Goal: Information Seeking & Learning: Learn about a topic

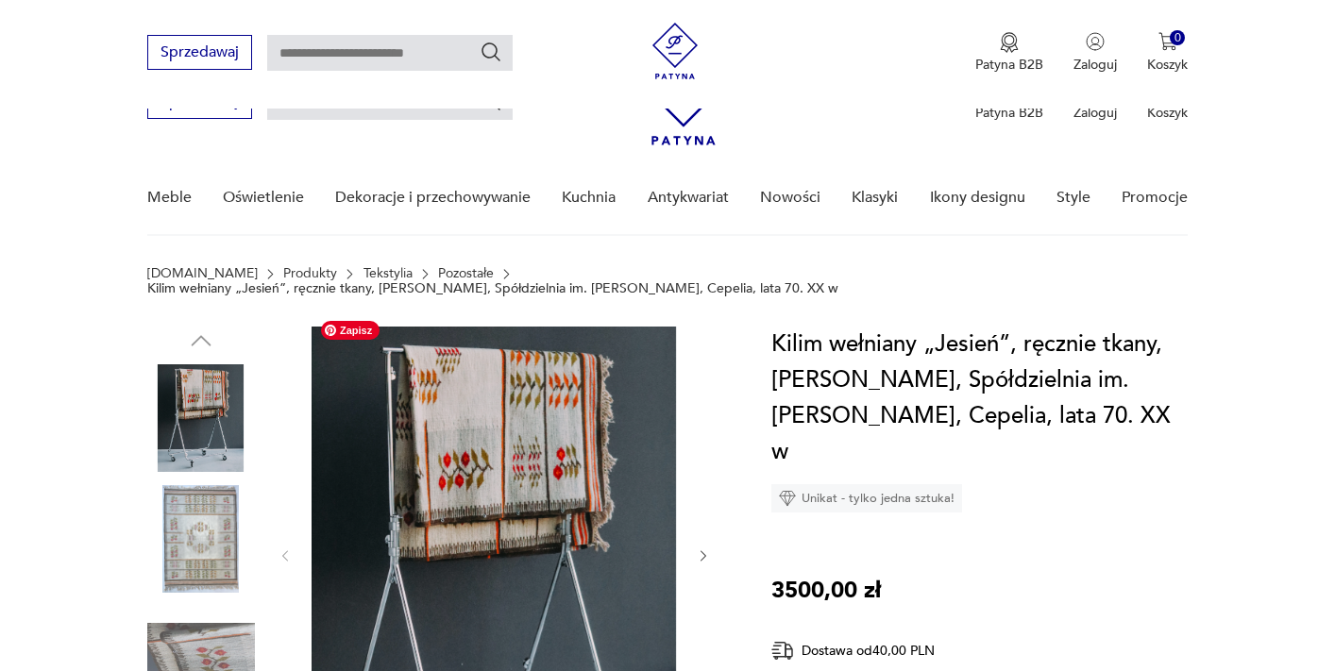
click at [706, 327] on div at bounding box center [495, 556] width 434 height 459
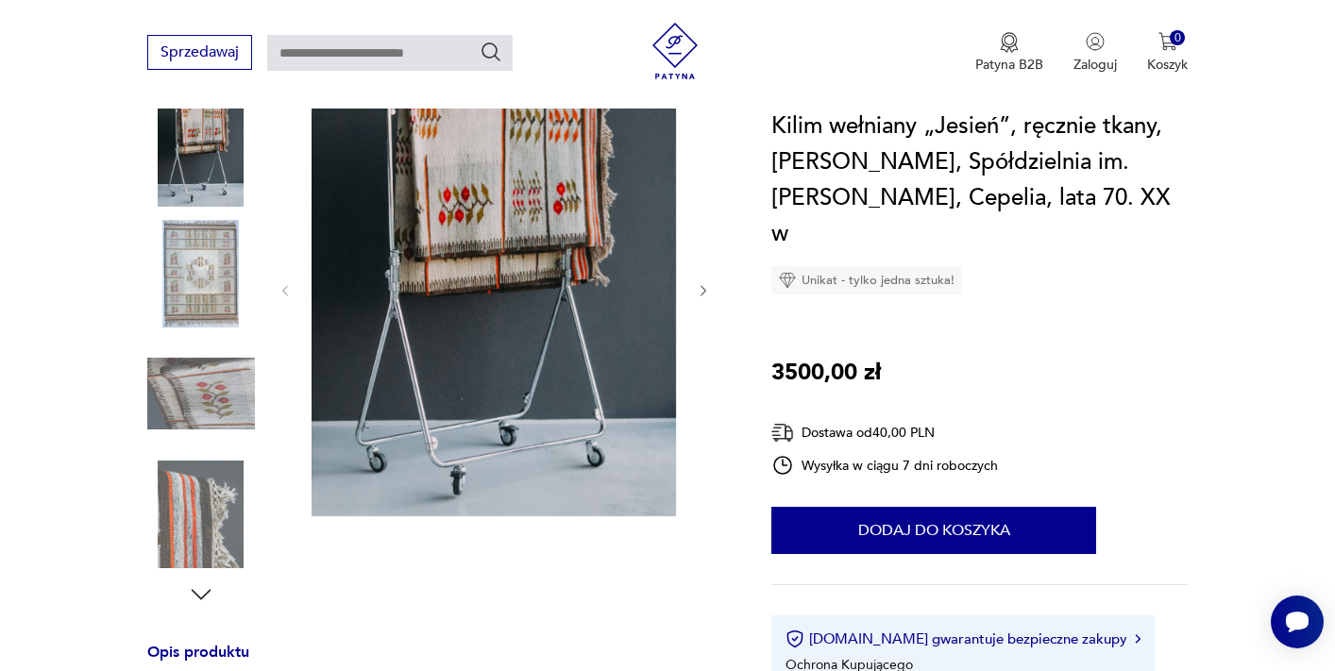
click at [210, 252] on img at bounding box center [201, 274] width 108 height 108
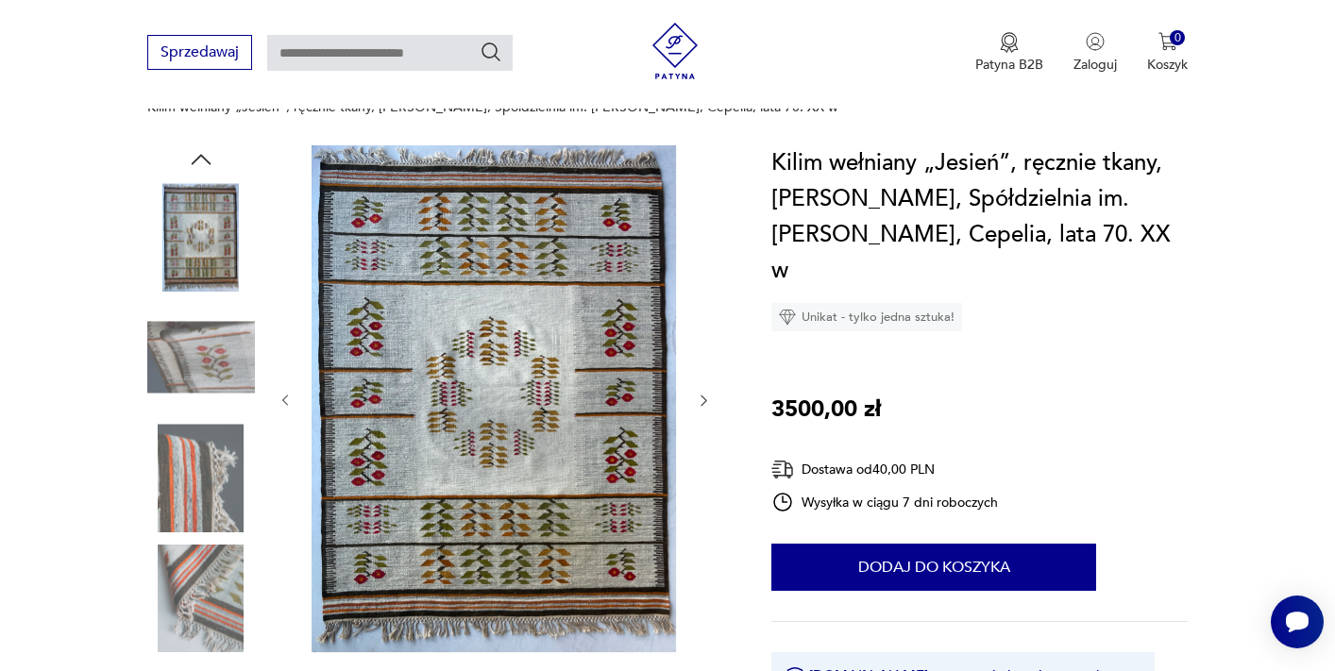
scroll to position [166, 0]
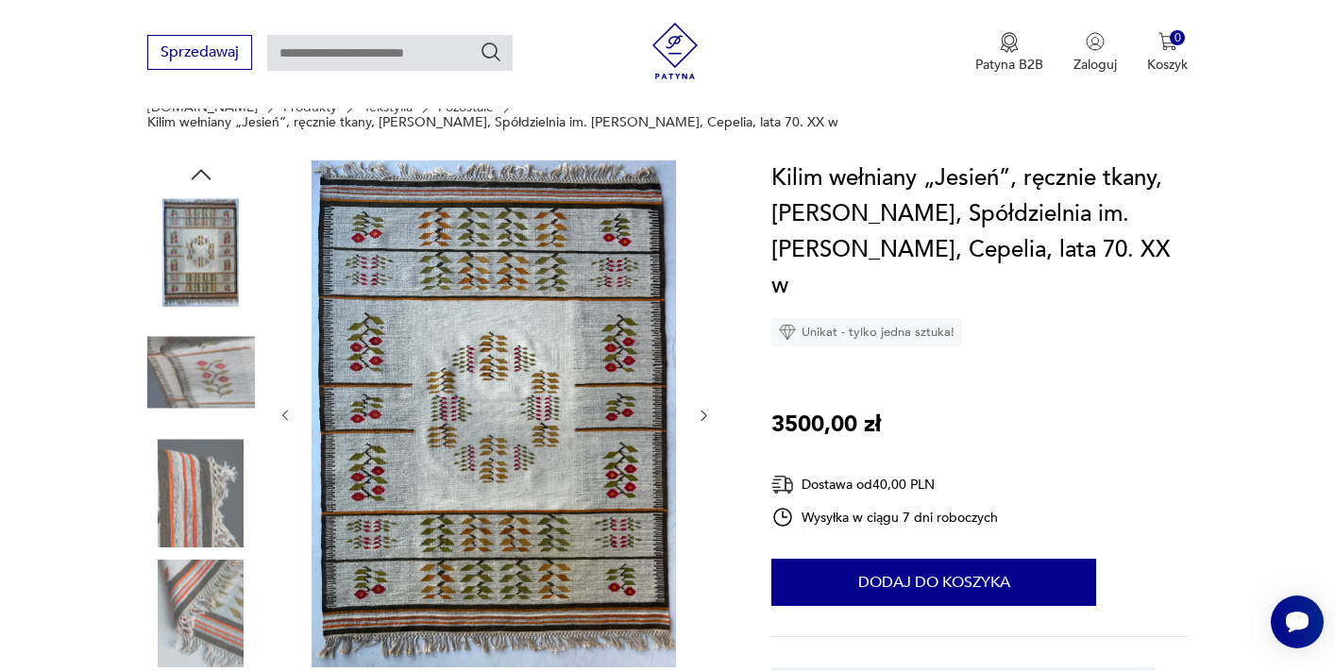
click at [706, 408] on icon "button" at bounding box center [704, 416] width 16 height 16
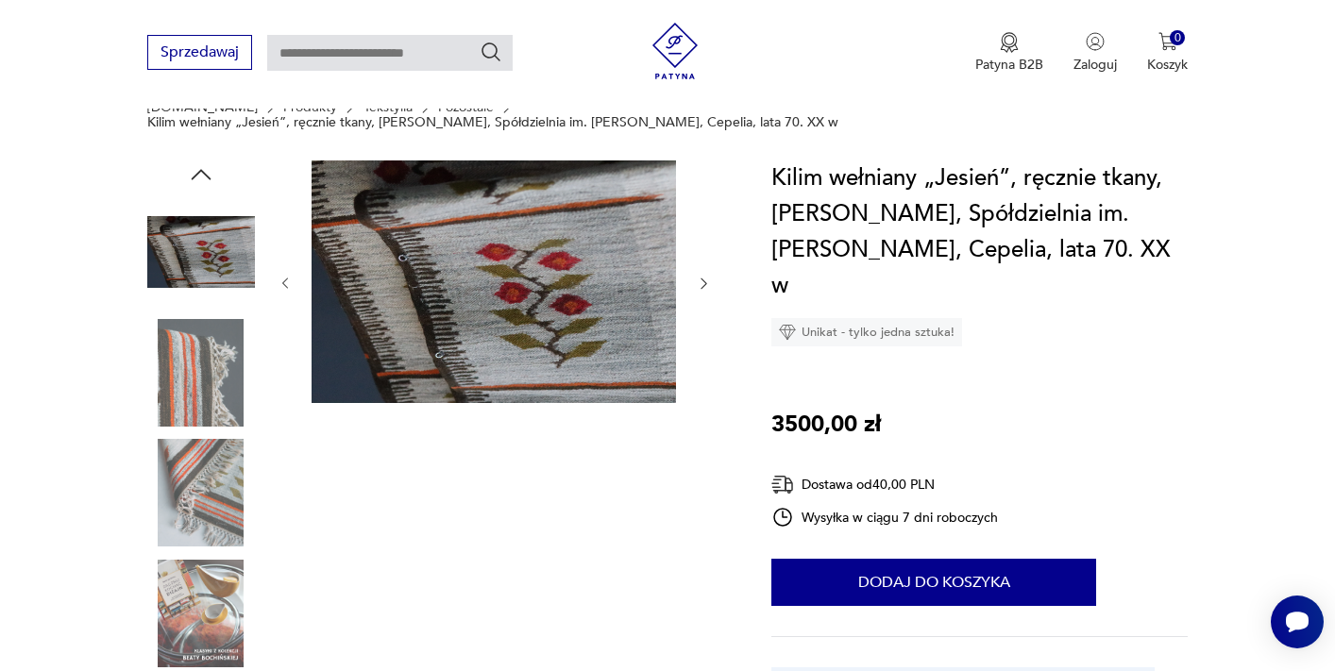
click at [705, 276] on icon "button" at bounding box center [704, 284] width 16 height 16
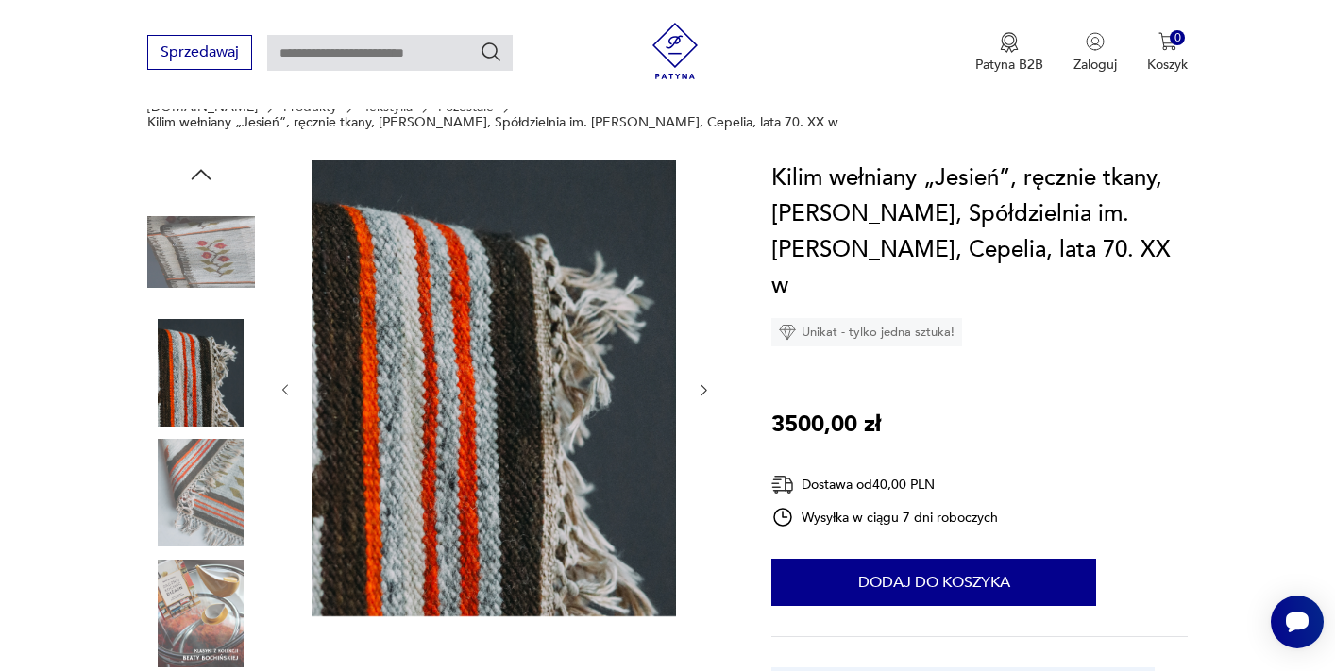
click at [704, 382] on icon "button" at bounding box center [704, 390] width 16 height 16
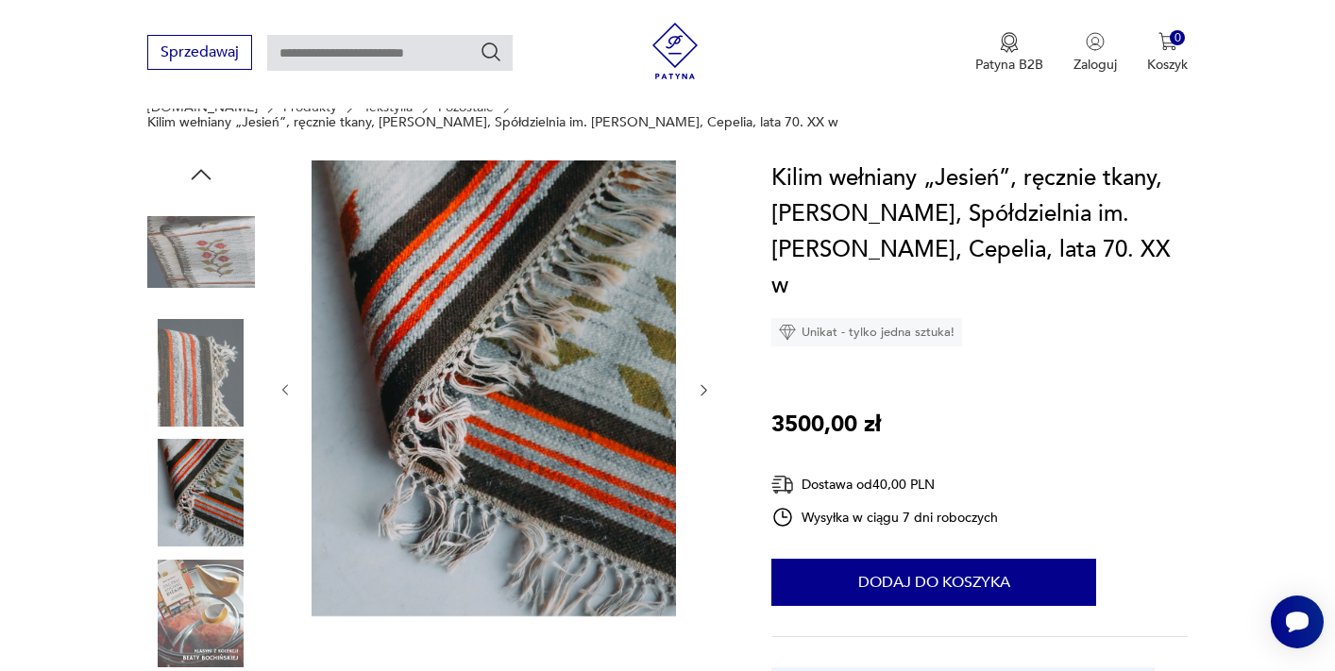
click at [705, 382] on icon "button" at bounding box center [704, 390] width 16 height 16
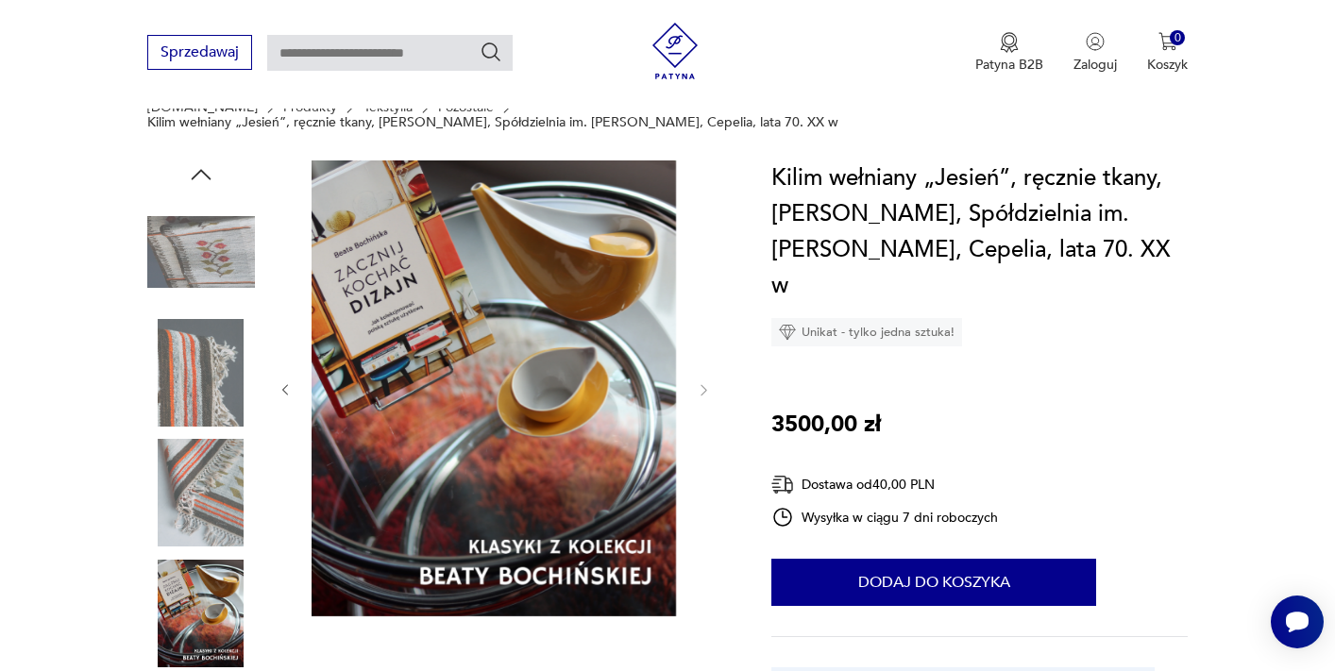
click at [218, 240] on img at bounding box center [201, 252] width 108 height 108
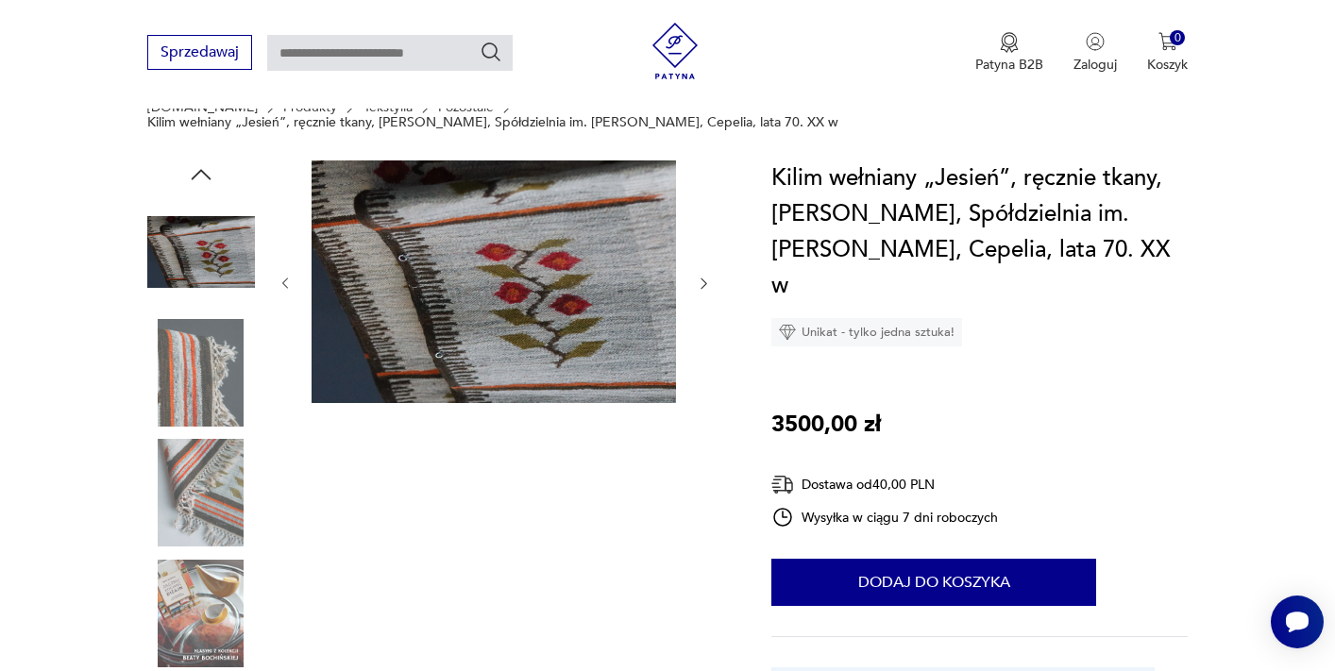
click at [202, 160] on icon "button" at bounding box center [201, 174] width 28 height 28
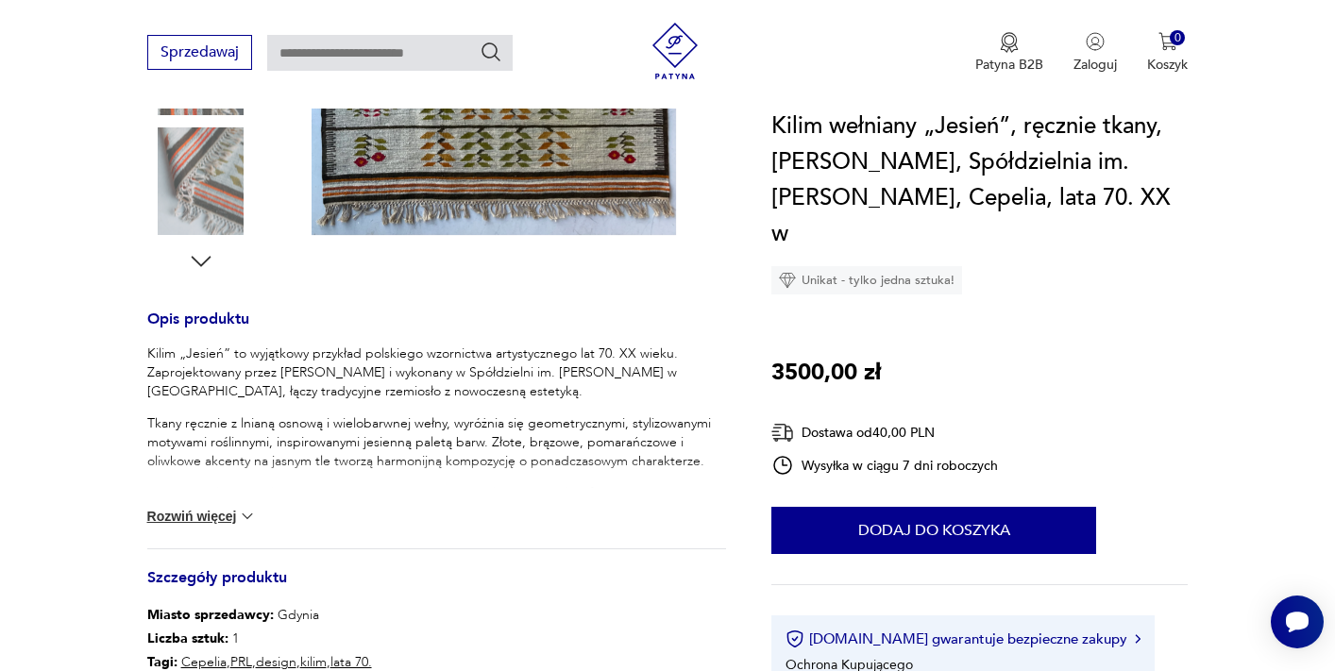
scroll to position [588, 0]
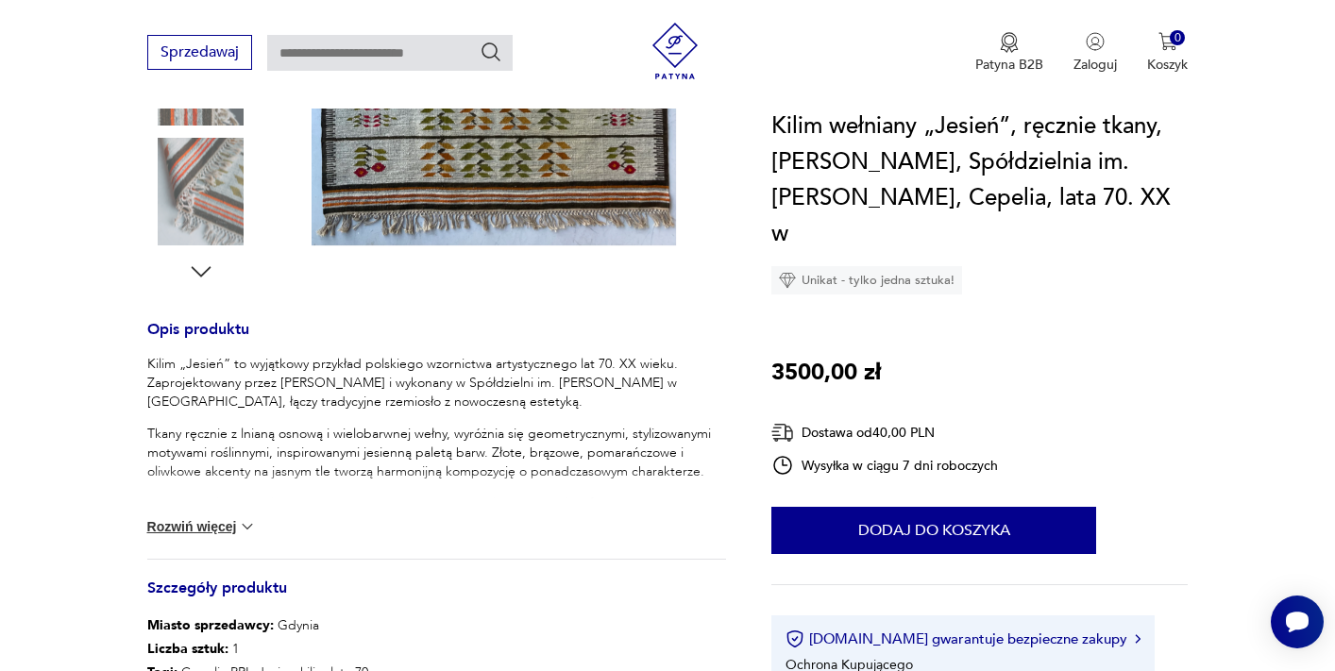
click at [247, 517] on img at bounding box center [247, 526] width 19 height 19
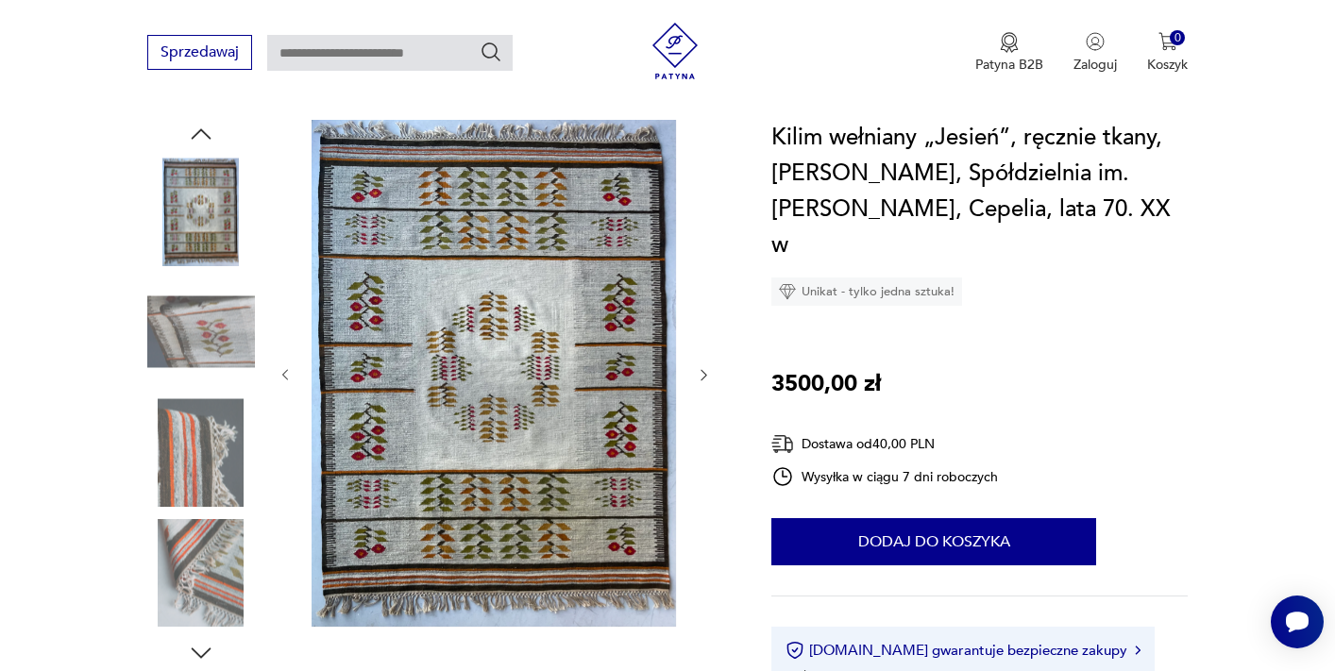
scroll to position [178, 0]
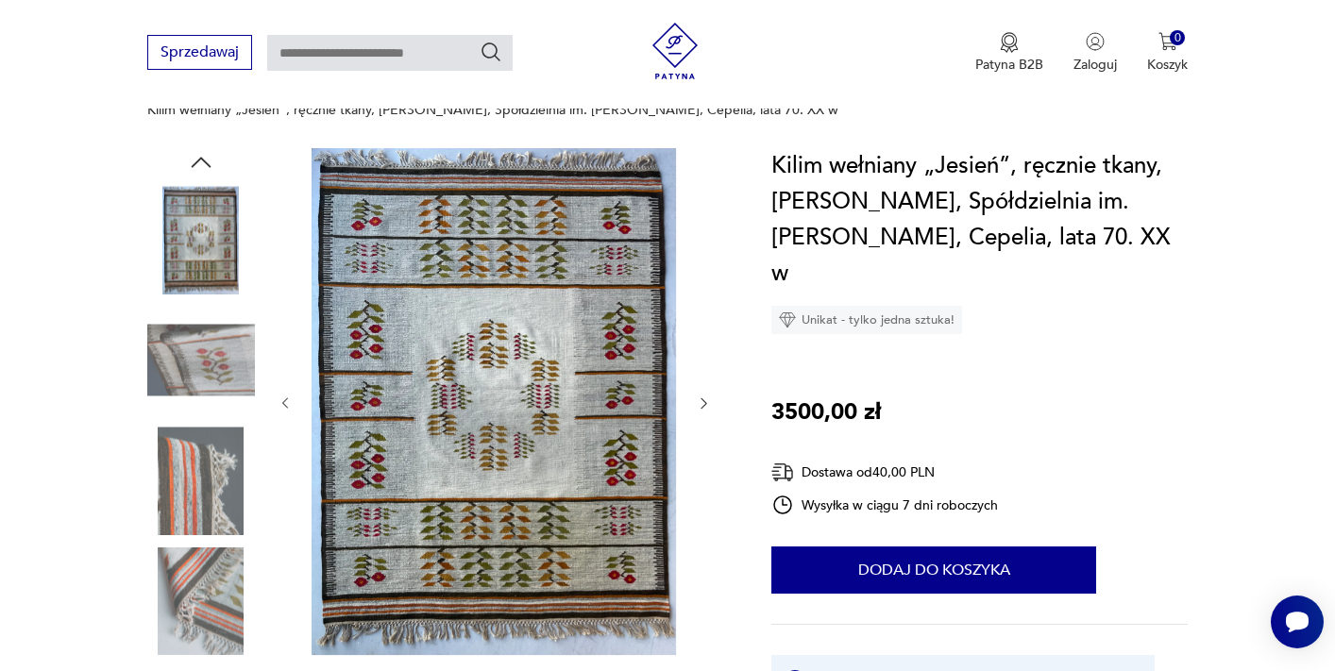
click at [704, 396] on icon "button" at bounding box center [704, 404] width 16 height 16
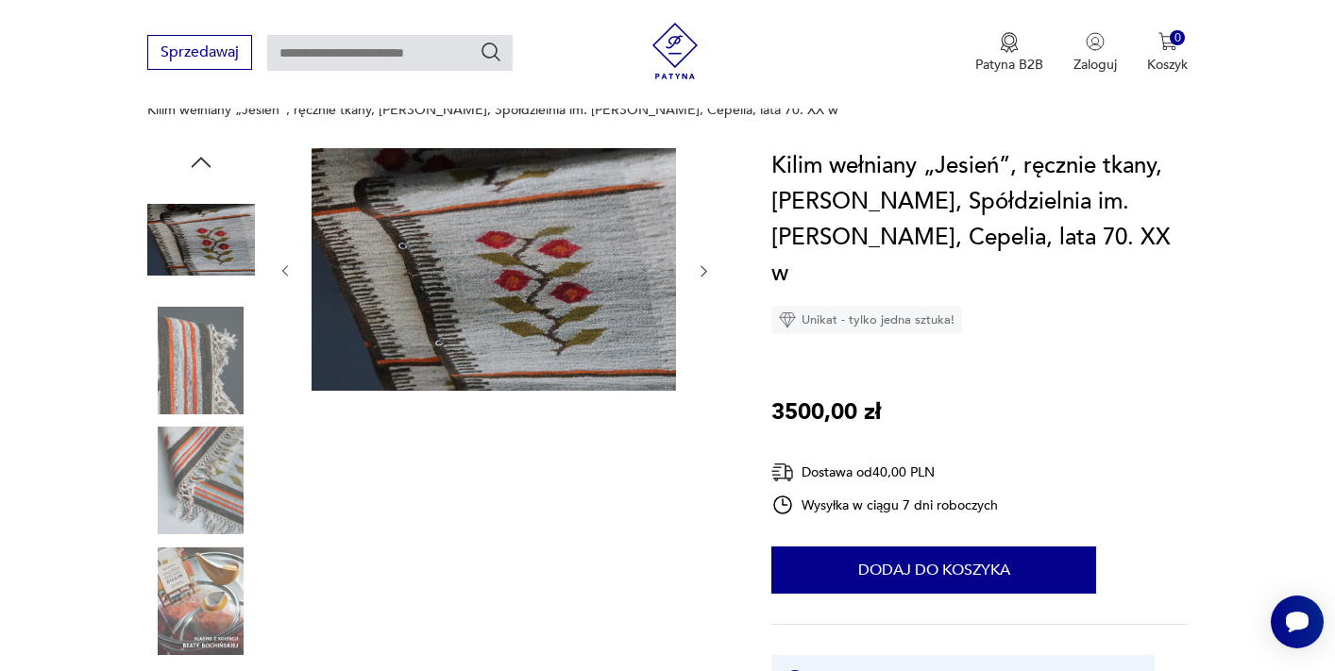
click at [703, 263] on icon "button" at bounding box center [704, 271] width 16 height 16
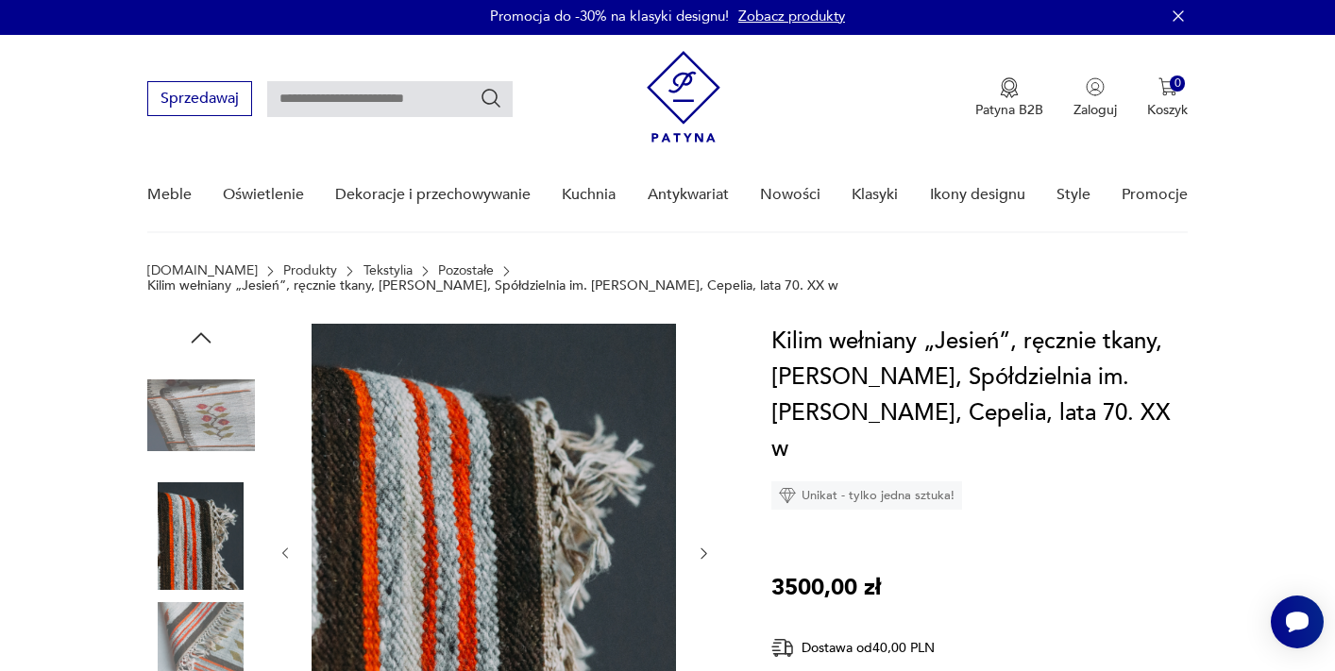
scroll to position [0, 0]
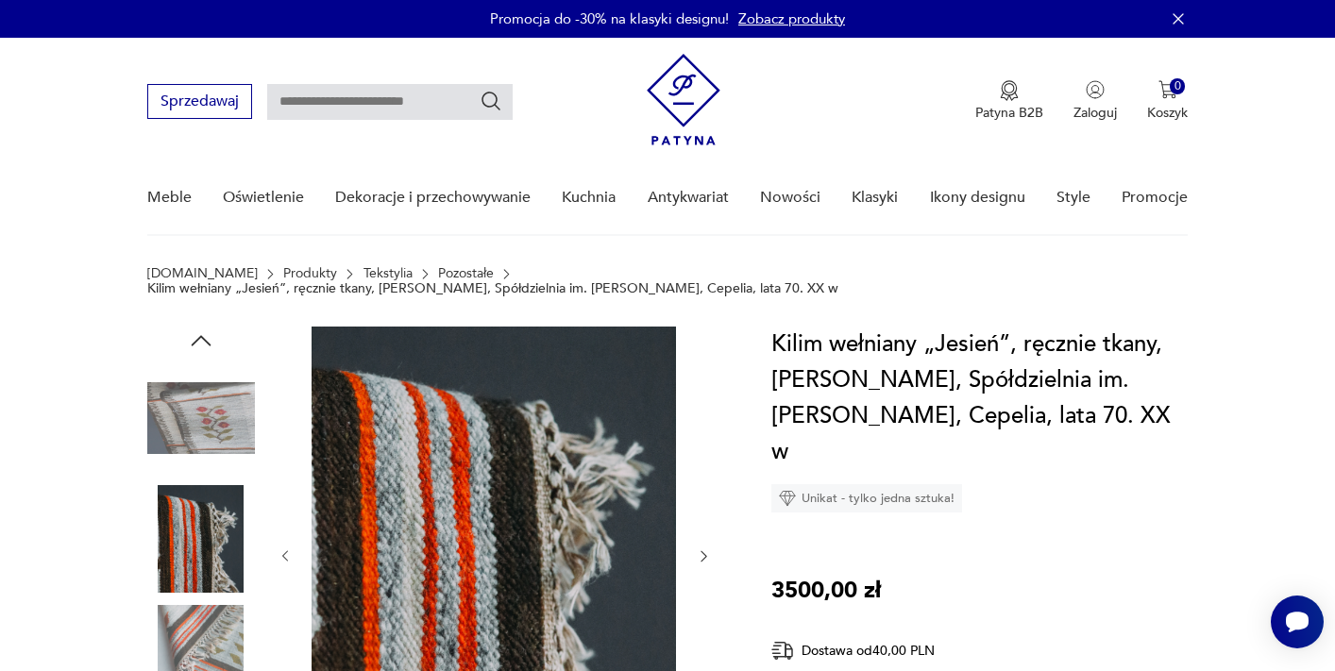
click at [201, 335] on icon "button" at bounding box center [201, 340] width 20 height 10
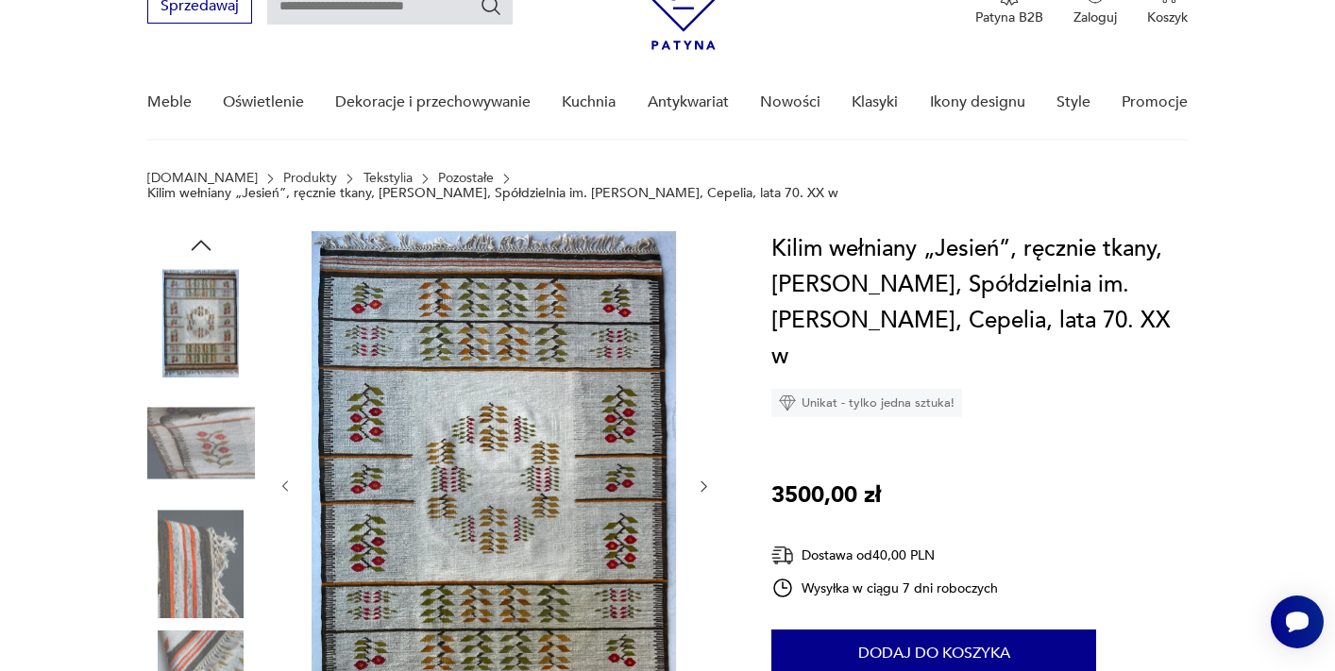
scroll to position [129, 0]
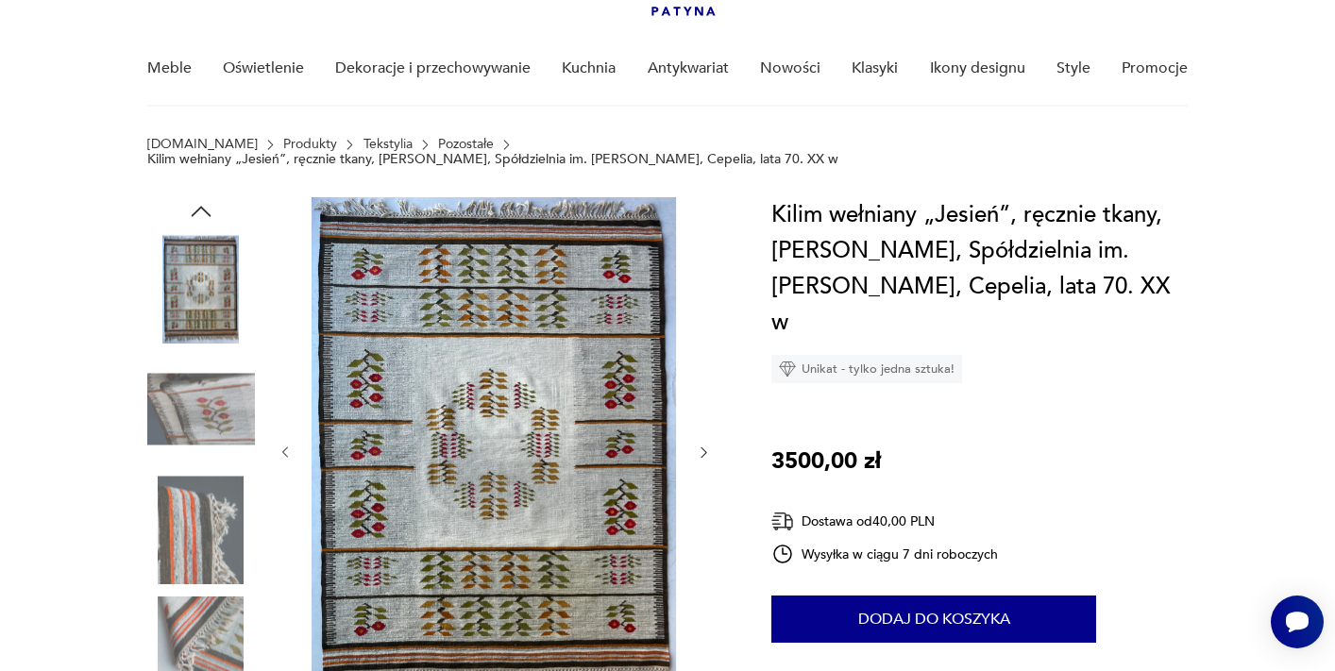
click at [568, 487] on img at bounding box center [493, 450] width 364 height 507
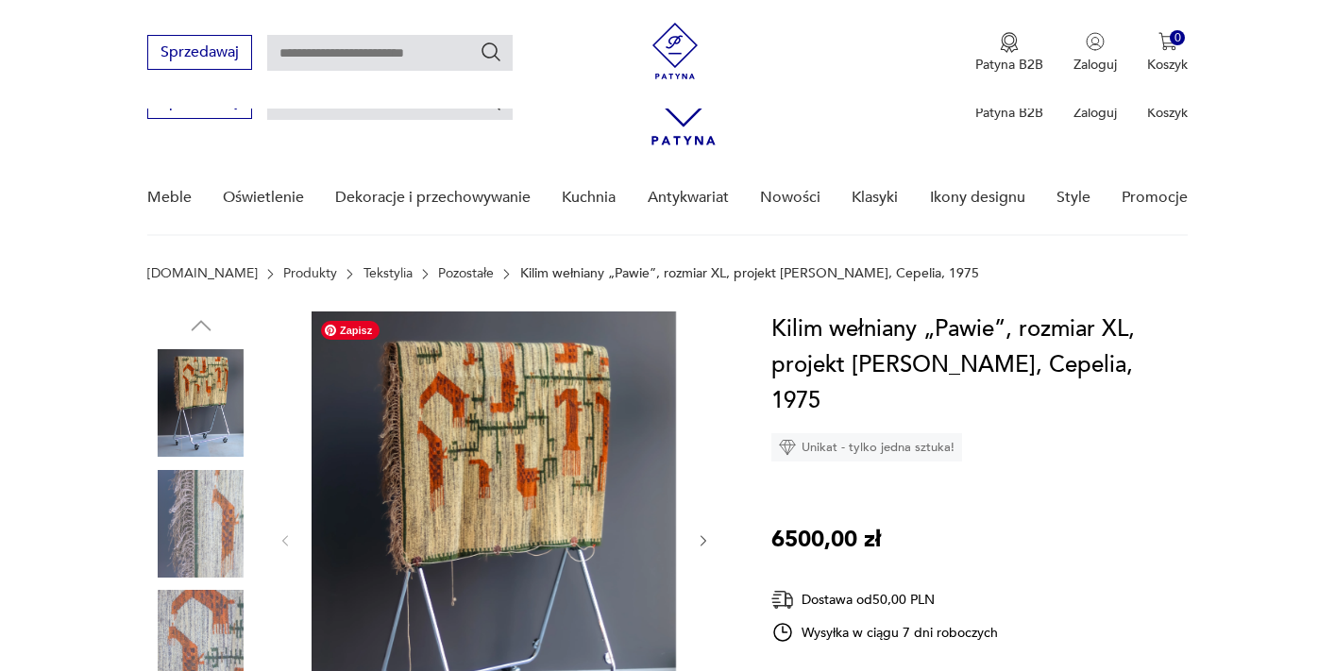
click at [705, 533] on icon "button" at bounding box center [704, 541] width 16 height 16
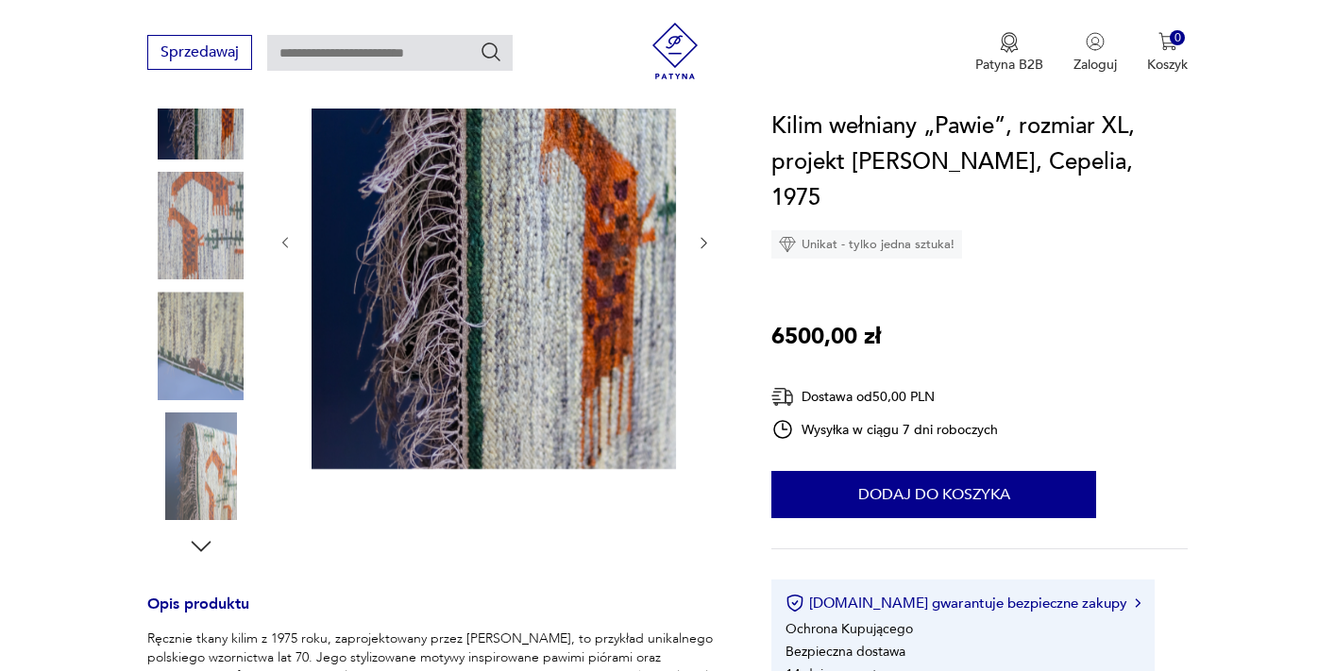
click at [226, 279] on div at bounding box center [201, 227] width 108 height 111
click at [200, 336] on img at bounding box center [201, 346] width 108 height 108
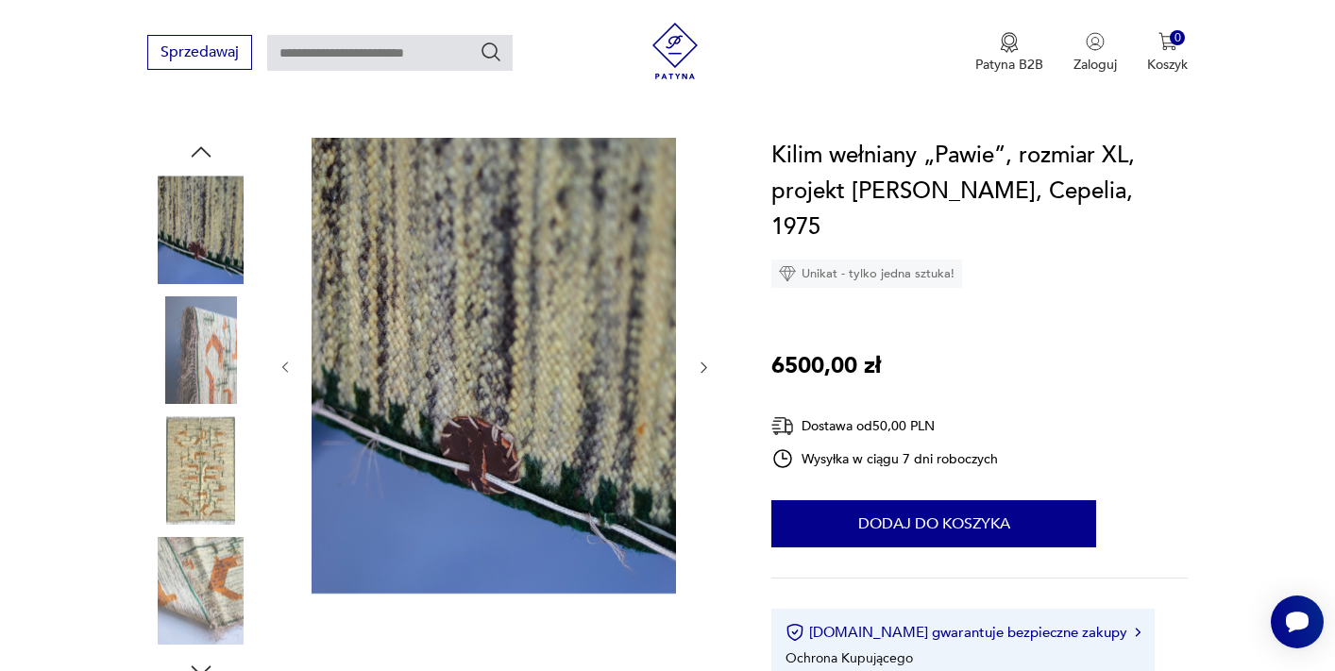
scroll to position [189, 0]
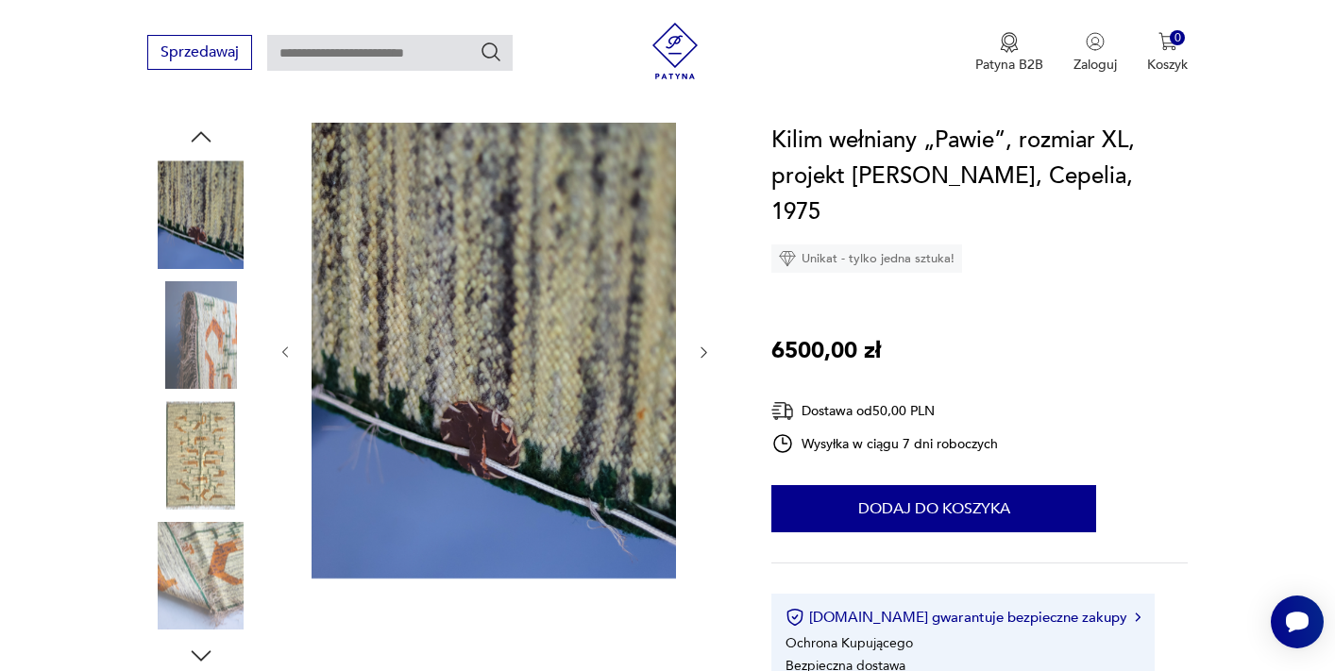
click at [200, 448] on img at bounding box center [201, 455] width 108 height 108
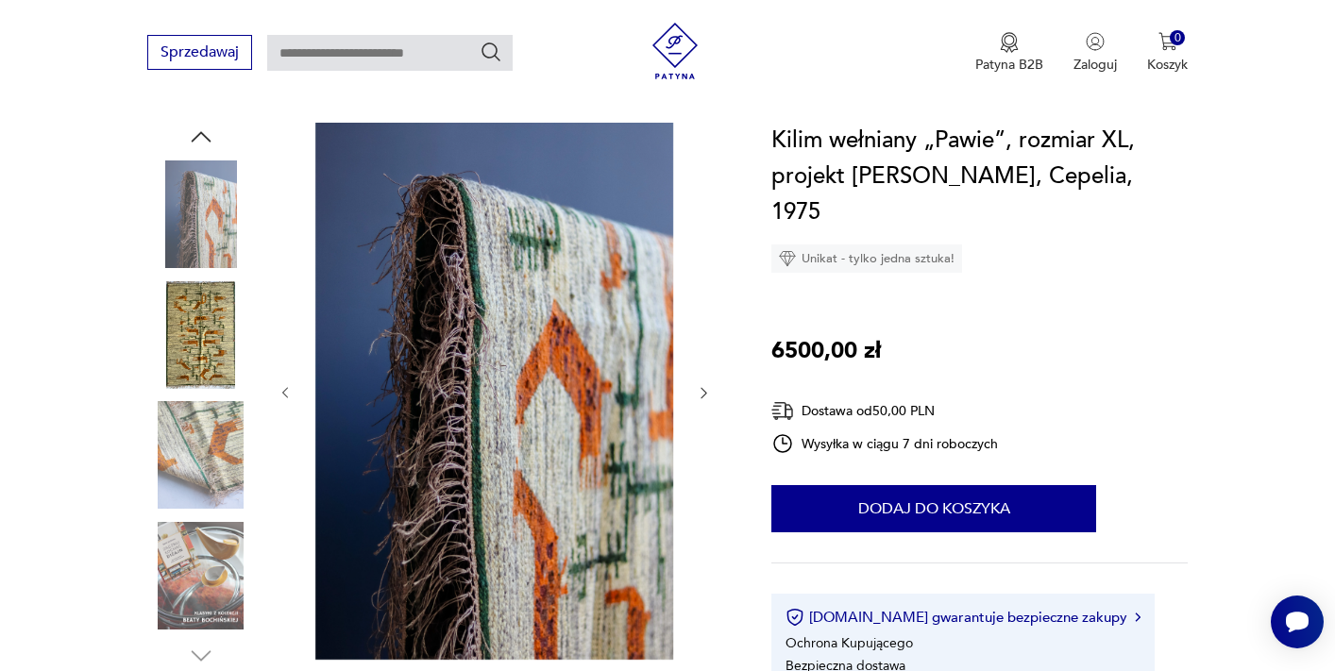
click at [705, 389] on icon "button" at bounding box center [704, 393] width 16 height 16
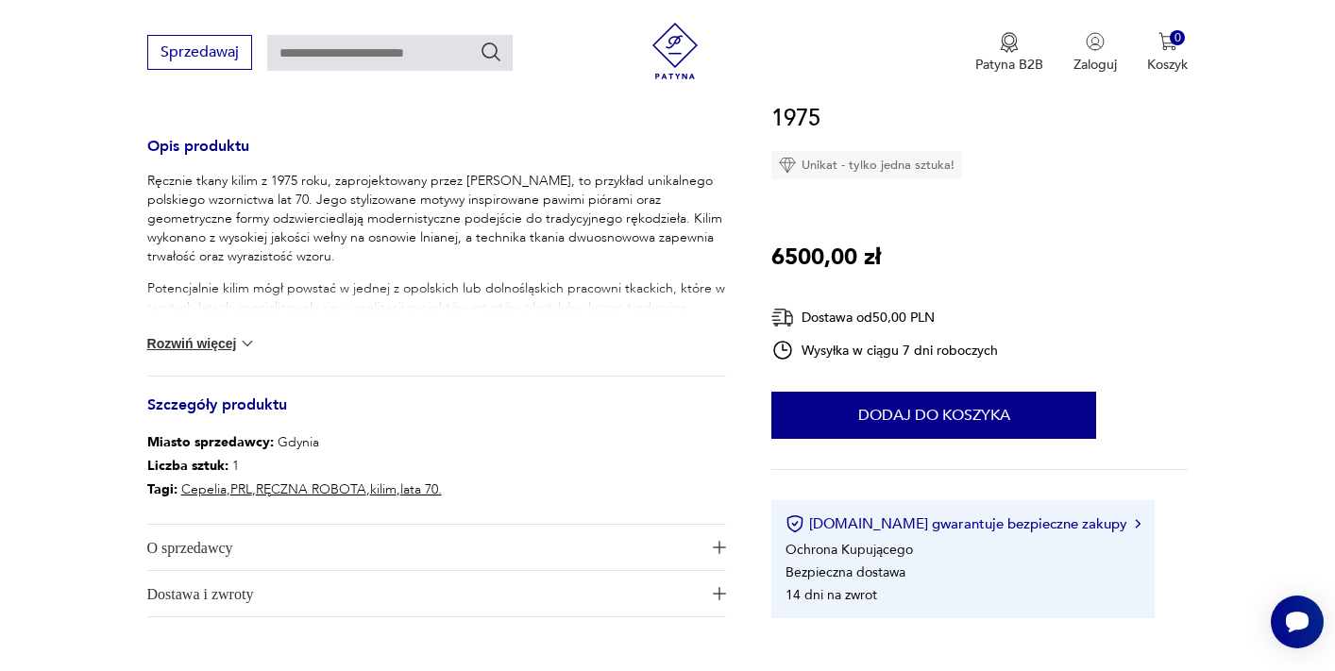
scroll to position [757, 0]
click at [248, 337] on img at bounding box center [247, 342] width 19 height 19
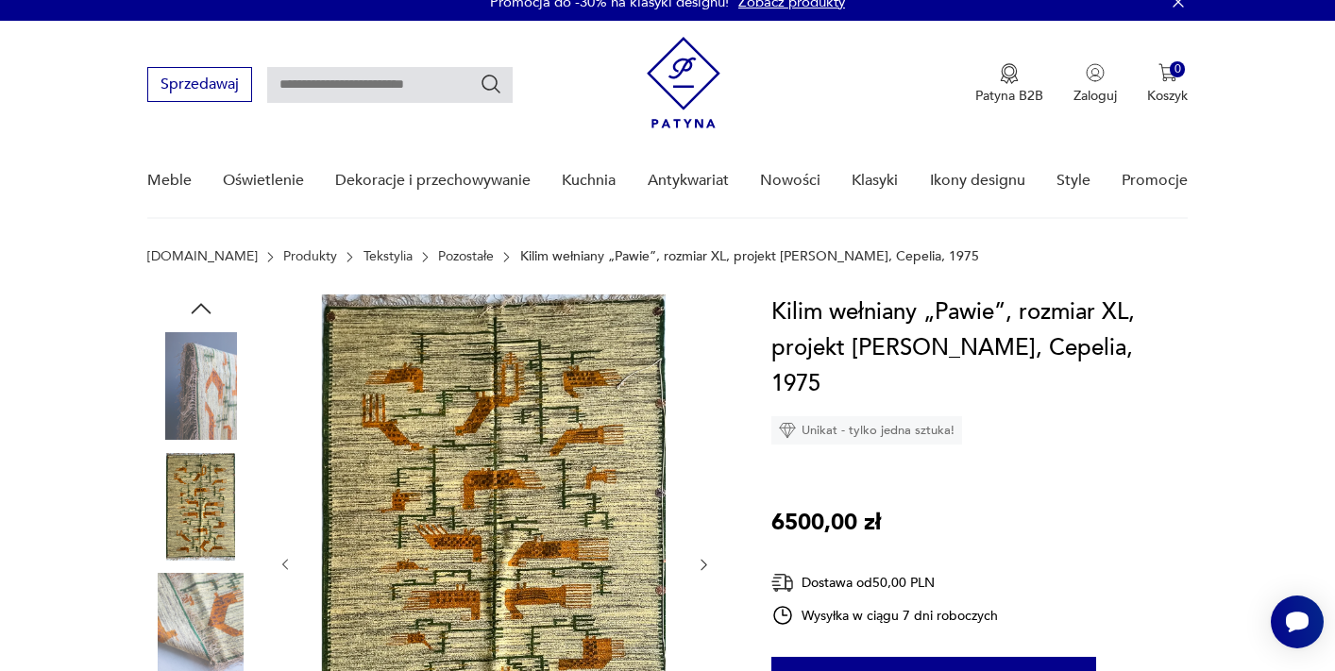
scroll to position [10, 0]
